Goal: Navigation & Orientation: Find specific page/section

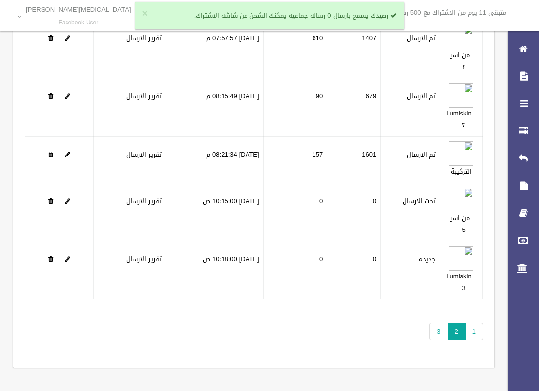
scroll to position [91, 0]
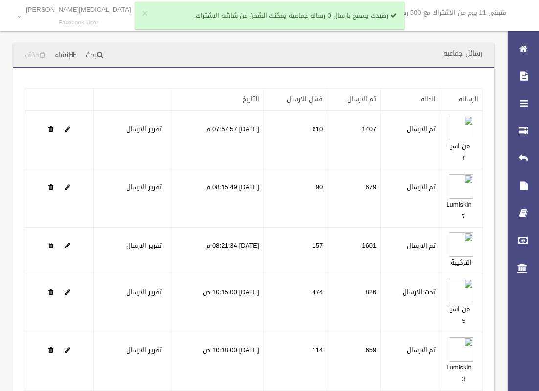
scroll to position [86, 0]
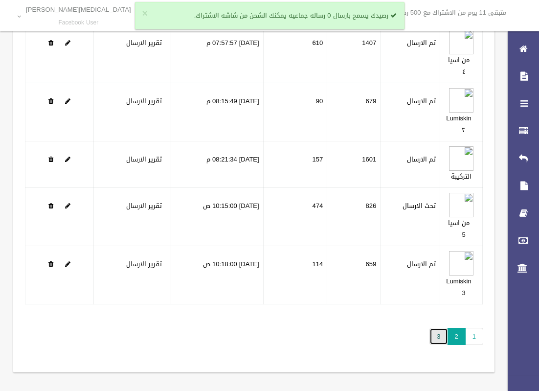
click at [435, 335] on link "3" at bounding box center [438, 336] width 18 height 17
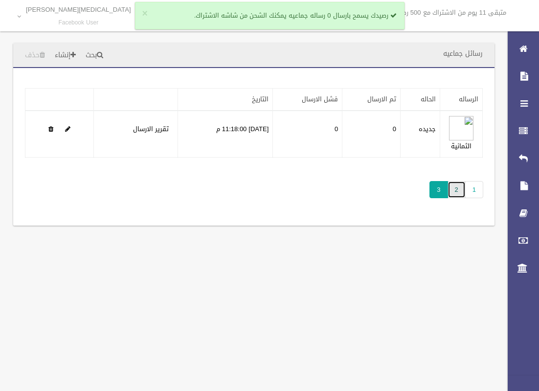
click at [460, 194] on link "2" at bounding box center [456, 189] width 18 height 17
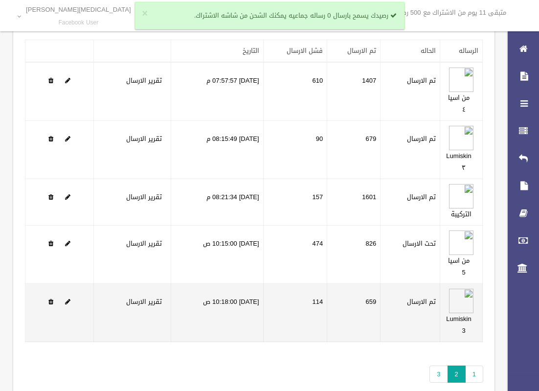
scroll to position [91, 0]
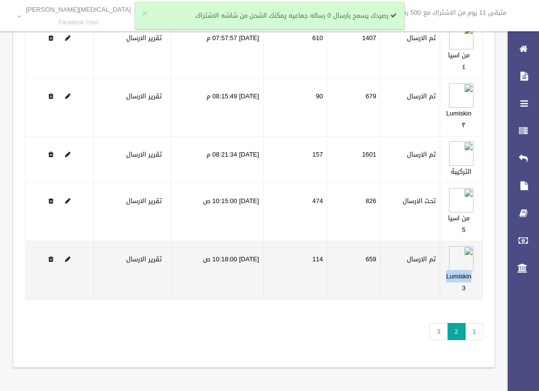
drag, startPoint x: 474, startPoint y: 275, endPoint x: 441, endPoint y: 275, distance: 32.8
click at [441, 275] on td "Lumiskin 3" at bounding box center [461, 270] width 43 height 58
copy link "Lumiskin"
